Goal: Use online tool/utility

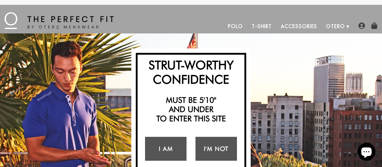
scroll to position [47, 0]
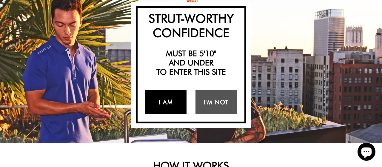
click at [167, 112] on link "I Am" at bounding box center [165, 102] width 41 height 24
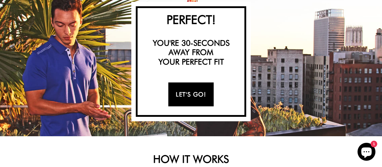
click at [186, 100] on link "Let's Go!" at bounding box center [190, 94] width 45 height 24
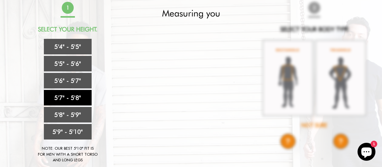
click at [68, 93] on link "5'7" - 5'8"" at bounding box center [68, 98] width 48 height 16
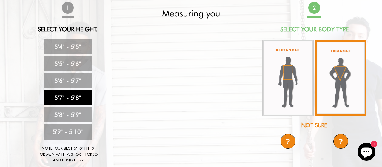
click at [334, 84] on img at bounding box center [340, 77] width 51 height 75
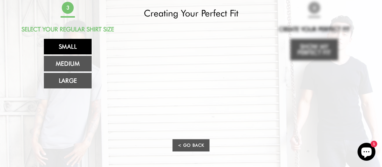
click at [84, 47] on link "Small" at bounding box center [68, 47] width 48 height 16
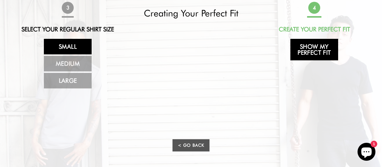
click at [303, 42] on link "Show My Perfect Fit" at bounding box center [314, 49] width 48 height 21
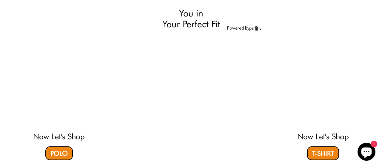
select select "57-58"
select select "triangle"
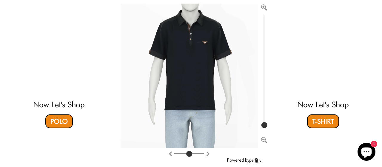
scroll to position [76, 0]
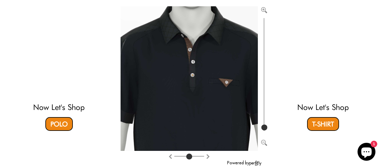
type input "100"
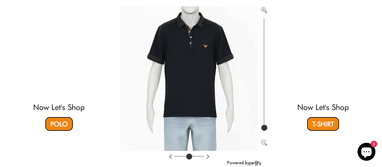
drag, startPoint x: 265, startPoint y: 125, endPoint x: 269, endPoint y: 129, distance: 6.1
click at [267, 129] on input "range" at bounding box center [264, 73] width 6 height 115
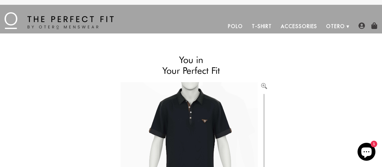
scroll to position [47, 0]
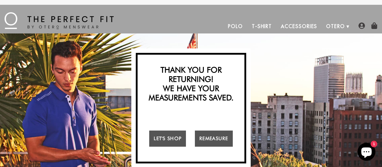
scroll to position [47, 0]
